Goal: Find specific page/section: Find specific page/section

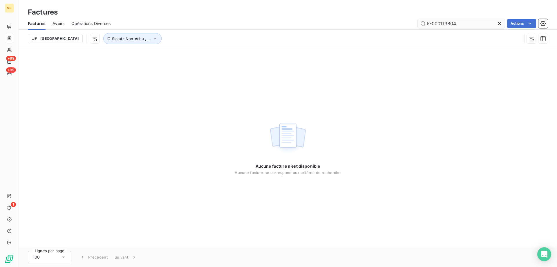
type input "F-000113804"
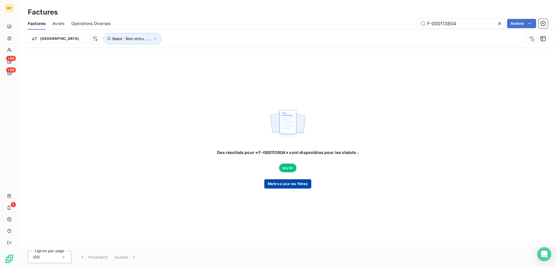
click at [274, 182] on button "Mettre à jour les filtres" at bounding box center [287, 183] width 47 height 9
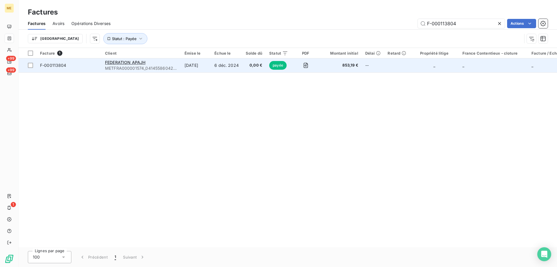
click at [87, 65] on span "F-000113804" at bounding box center [69, 65] width 58 height 6
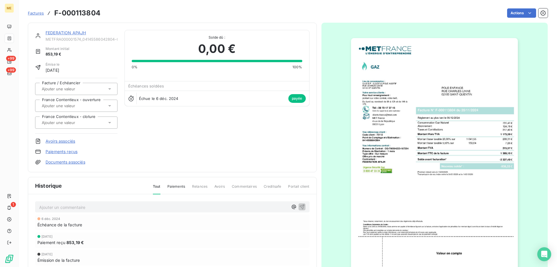
click at [80, 32] on link "FEDERATION APAJH" at bounding box center [66, 32] width 40 height 5
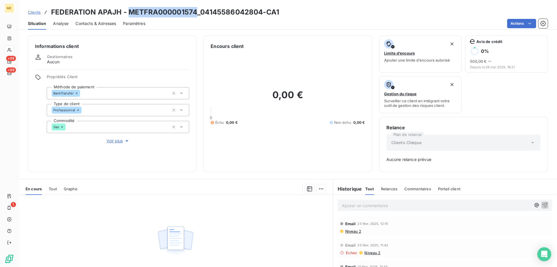
copy h3 "METFRA000001574"
drag, startPoint x: 196, startPoint y: 10, endPoint x: 130, endPoint y: 12, distance: 65.6
click at [130, 12] on h3 "FEDERATION APAJH - METFRA000001574_04145586042804-CA1" at bounding box center [165, 12] width 228 height 10
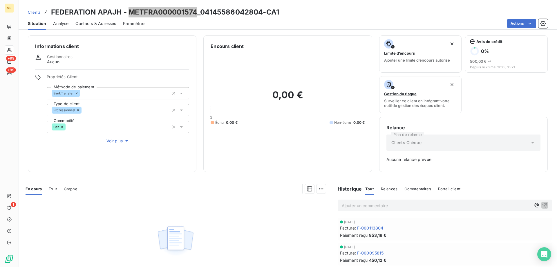
scroll to position [116, 0]
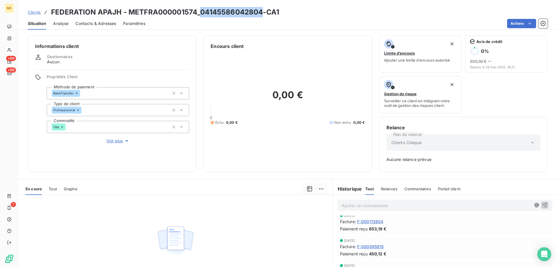
copy h3 "04145586042804"
drag, startPoint x: 262, startPoint y: 10, endPoint x: 201, endPoint y: 16, distance: 61.2
click at [201, 16] on h3 "FEDERATION APAJH - METFRA000001574_04145586042804-CA1" at bounding box center [165, 12] width 228 height 10
click at [370, 221] on span "F-000113804" at bounding box center [370, 221] width 26 height 6
